Goal: Contribute content: Add original content to the website for others to see

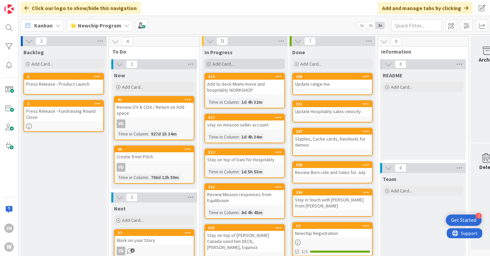
click at [247, 64] on div "Add Card..." at bounding box center [244, 64] width 80 height 10
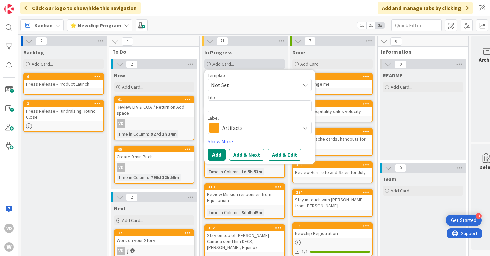
type textarea "x"
type textarea "r"
type textarea "x"
type textarea "re"
type textarea "x"
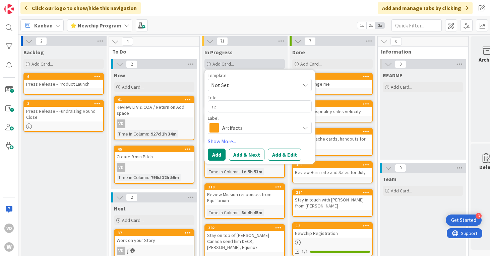
type textarea "rev"
type textarea "x"
type textarea "revi"
type textarea "x"
type textarea "revie"
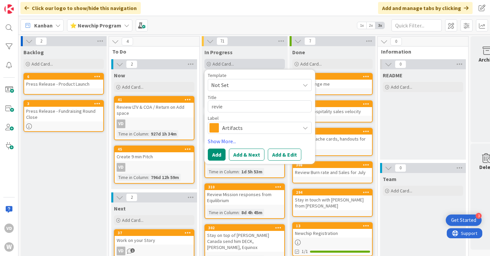
type textarea "x"
type textarea "review"
type textarea "x"
type textarea "review"
type textarea "x"
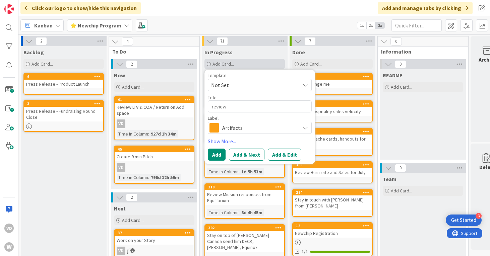
type textarea "review o"
type textarea "x"
type textarea "review oa"
type textarea "x"
type textarea "review oay"
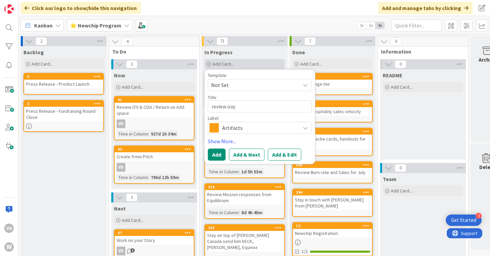
type textarea "x"
type textarea "review oayn"
type textarea "x"
type textarea "review oay"
type textarea "x"
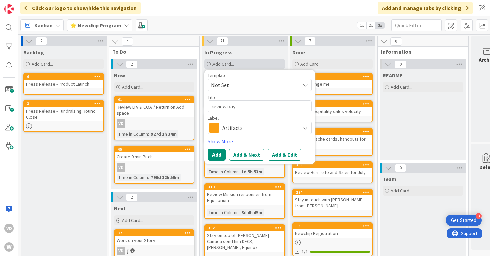
type textarea "review oa"
type textarea "x"
type textarea "review o"
type textarea "x"
type textarea "review"
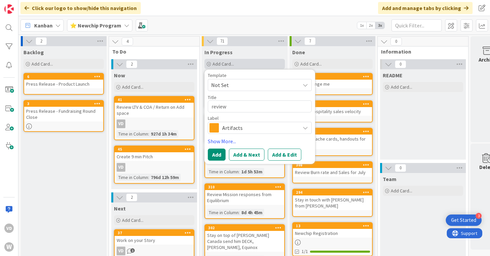
type textarea "x"
type textarea "review p"
type textarea "x"
type textarea "review pa"
type textarea "x"
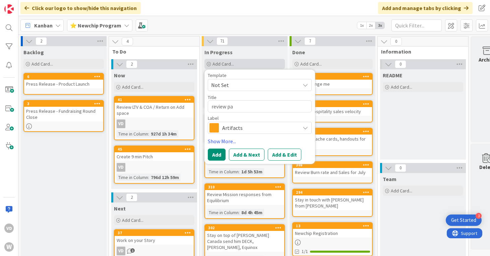
type textarea "review pay"
type textarea "x"
type textarea "review paym"
type textarea "x"
type textarea "review payme"
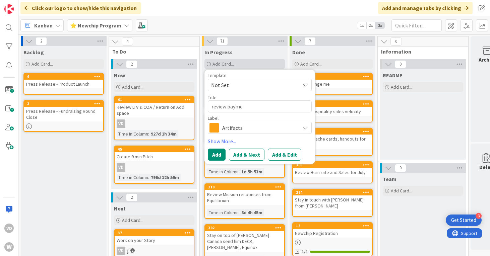
type textarea "x"
type textarea "review paymen"
type textarea "x"
type textarea "review payment"
type textarea "x"
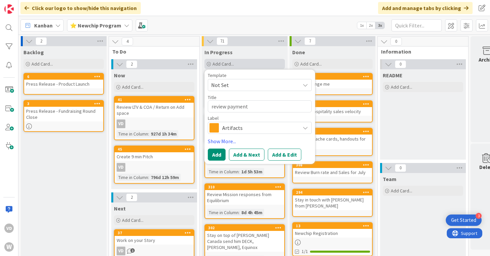
type textarea "review payments"
type textarea "x"
type textarea "review payments"
type textarea "x"
type textarea "review payments t"
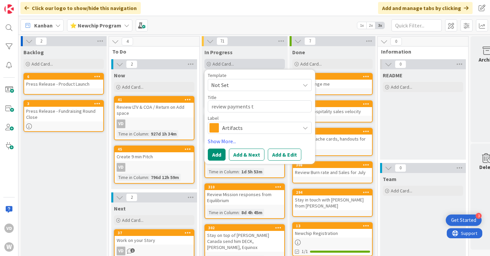
type textarea "x"
type textarea "review payments to"
type textarea "x"
type textarea "review payments to"
type textarea "x"
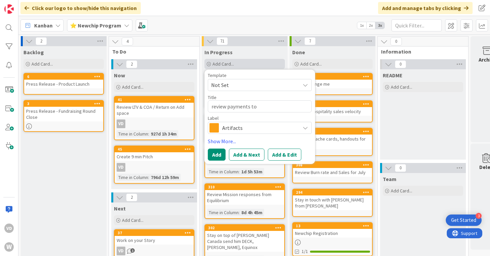
type textarea "review payments to B"
type textarea "x"
type textarea "review payments to Be"
type textarea "x"
type textarea "review payments to [PERSON_NAME]"
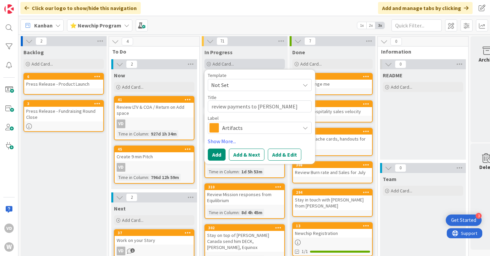
type textarea "x"
type textarea "review payments to [PERSON_NAME]"
type textarea "x"
type textarea "review payments to [PERSON_NAME] S"
type textarea "x"
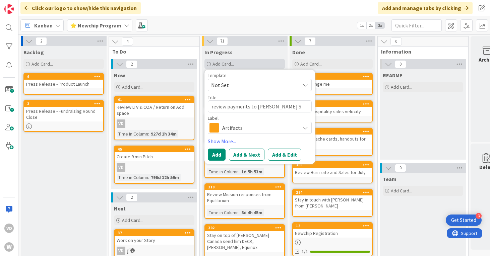
type textarea "review payments to [PERSON_NAME] So"
type textarea "x"
type textarea "review payments to [PERSON_NAME] Sol"
type textarea "x"
type textarea "review payments to [PERSON_NAME] Solu"
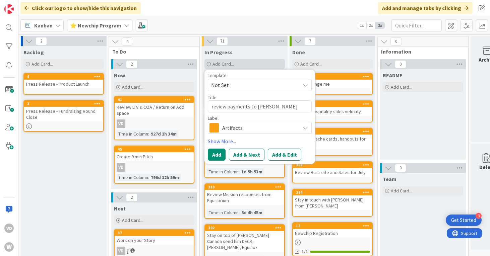
type textarea "x"
type textarea "review payments to [PERSON_NAME] Solut"
type textarea "x"
type textarea "review payments to [PERSON_NAME] Soluti"
type textarea "x"
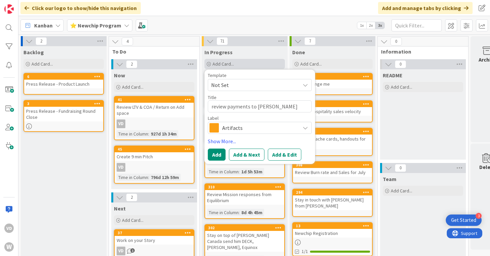
type textarea "review payments to [PERSON_NAME] Solutio"
type textarea "x"
type textarea "review payments to [PERSON_NAME] Solution"
type textarea "x"
type textarea "review payments to [PERSON_NAME] Solutions"
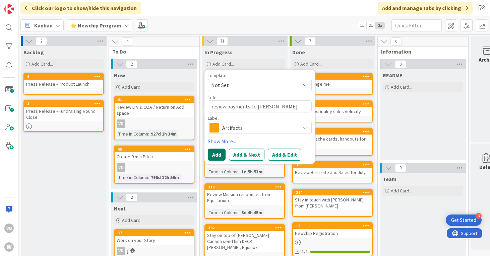
click at [216, 157] on button "Add" at bounding box center [217, 155] width 18 height 12
